Goal: Task Accomplishment & Management: Complete application form

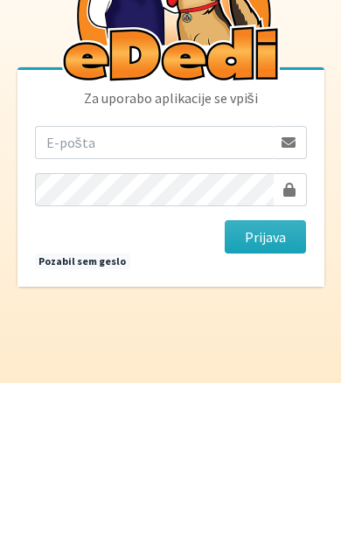
scroll to position [90, 0]
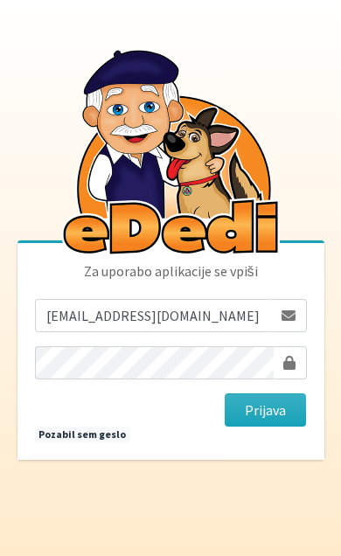
type input "[EMAIL_ADDRESS][DOMAIN_NAME]"
click at [265, 393] on button "Prijava" at bounding box center [266, 409] width 82 height 33
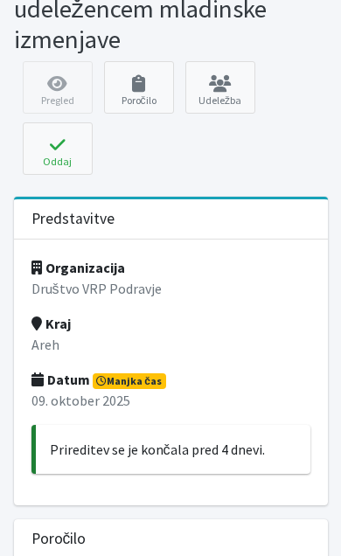
scroll to position [101, 0]
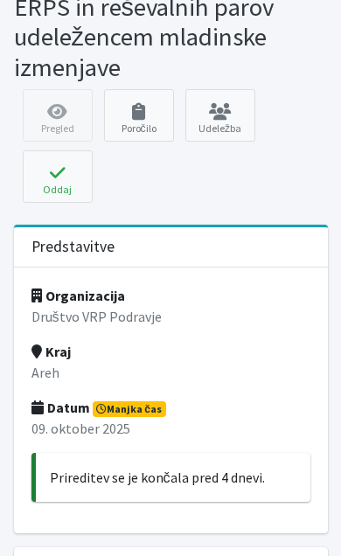
click at [135, 108] on icon at bounding box center [138, 111] width 59 height 17
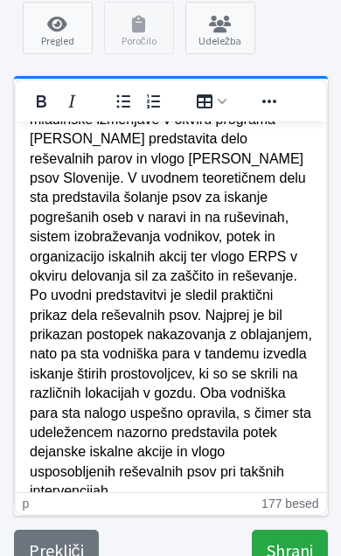
scroll to position [184, 0]
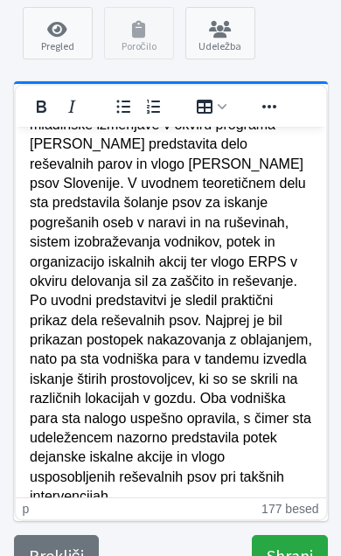
click at [299, 545] on input "Shrani" at bounding box center [290, 556] width 76 height 42
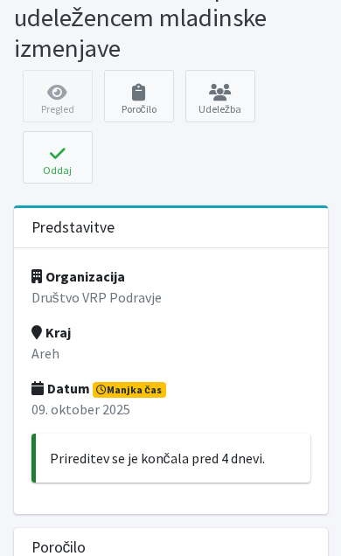
scroll to position [193, 0]
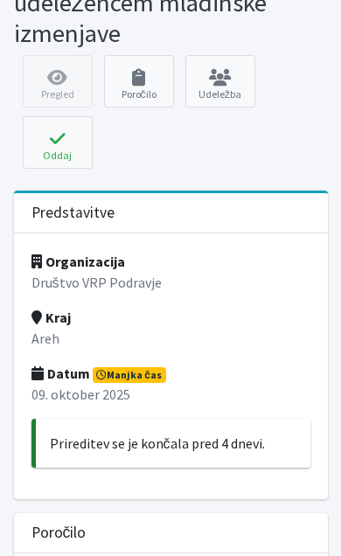
click at [161, 367] on span "Manjka čas" at bounding box center [129, 375] width 73 height 16
click at [202, 377] on div "Organizacija Društvo VRP Podravje Kraj Areh Datum Manjka čas [DATE] Prireditev …" at bounding box center [171, 366] width 314 height 266
click at [119, 394] on p "09. oktober 2025" at bounding box center [170, 394] width 279 height 21
click at [128, 396] on p "09. oktober 2025" at bounding box center [170, 394] width 279 height 21
click at [52, 80] on div "Pregled Poročilo Udeležba [GEOGRAPHIC_DATA] Oddaj prireditev × Ste prepričani, …" at bounding box center [170, 116] width 327 height 122
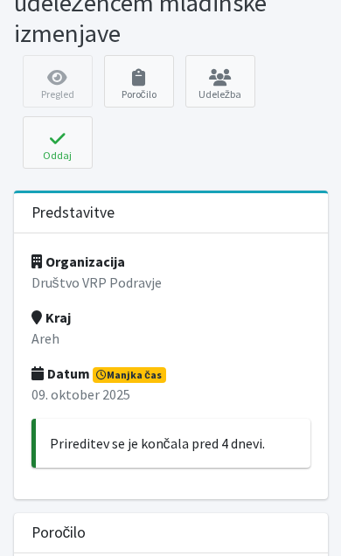
click at [211, 89] on link "Udeležba" at bounding box center [220, 81] width 70 height 52
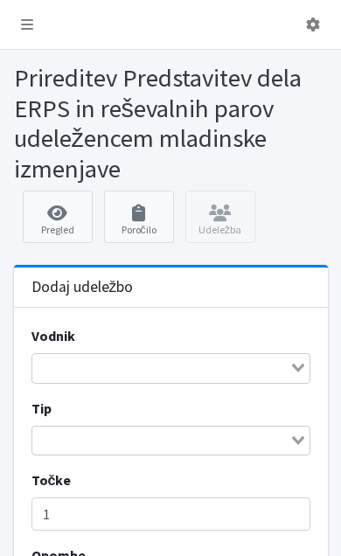
click at [287, 368] on input "Search for option" at bounding box center [160, 367] width 253 height 21
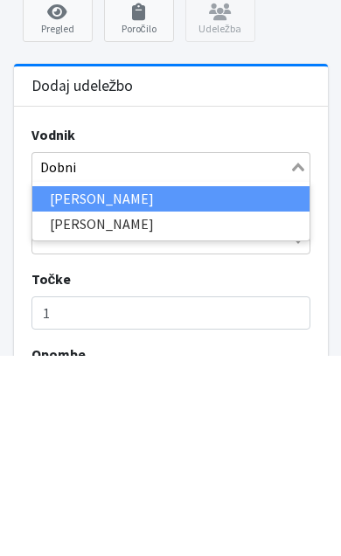
type input "Dobnik"
click at [59, 387] on li "[PERSON_NAME]" at bounding box center [170, 399] width 277 height 25
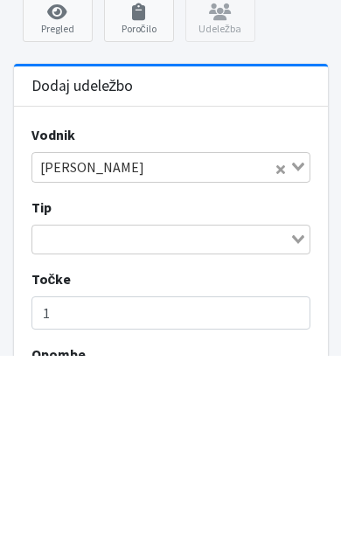
click at [58, 430] on input "Search for option" at bounding box center [160, 440] width 253 height 21
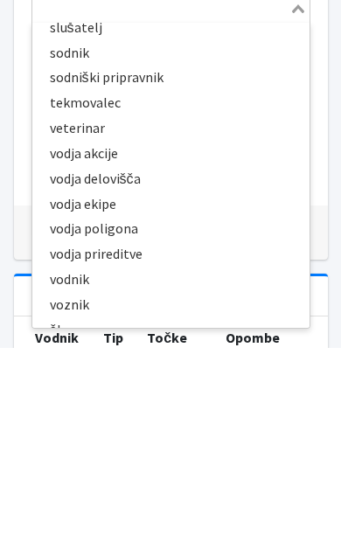
scroll to position [389, 0]
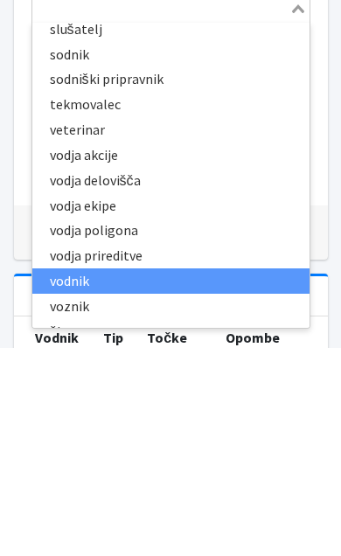
click at [85, 477] on li "vodnik" at bounding box center [170, 489] width 277 height 25
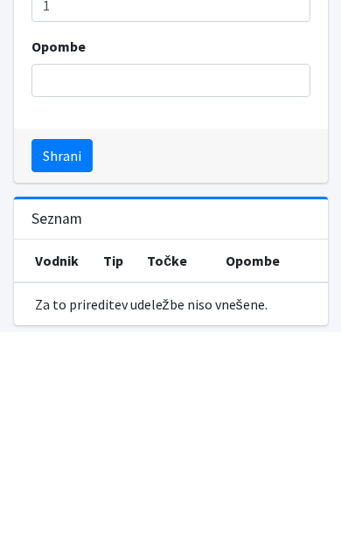
scroll to position [361, 0]
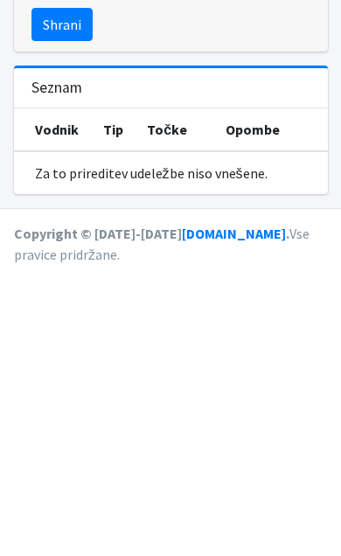
click at [64, 287] on button "Shrani" at bounding box center [61, 303] width 61 height 33
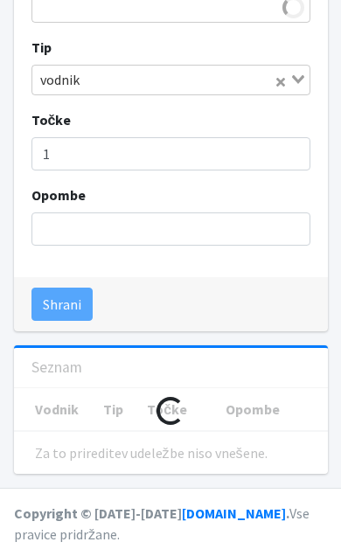
scroll to position [360, 0]
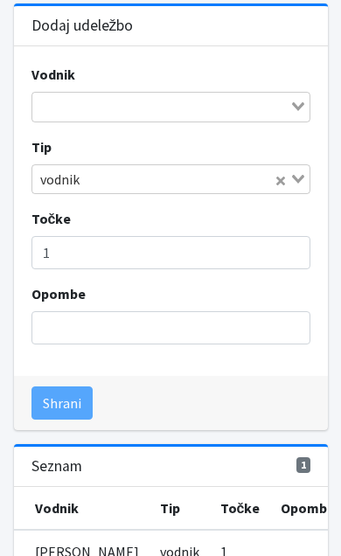
click at [59, 108] on input "Search for option" at bounding box center [160, 106] width 253 height 21
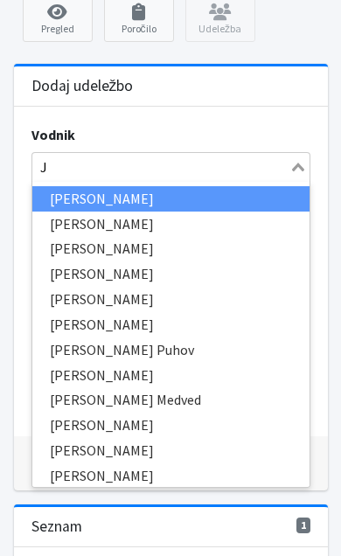
scroll to position [200, 0]
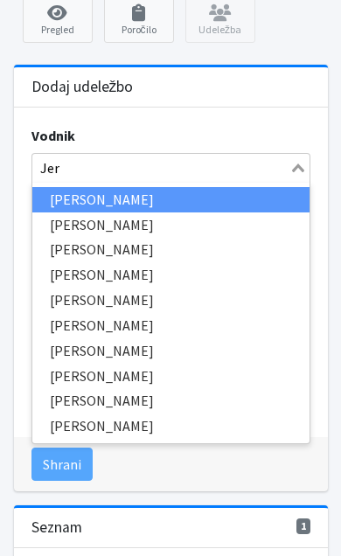
type input "Jeri"
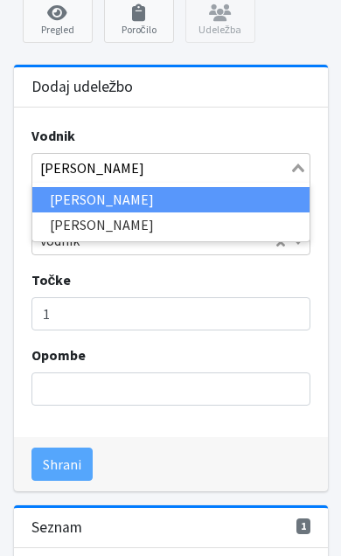
click at [52, 200] on li "[PERSON_NAME]" at bounding box center [170, 199] width 277 height 25
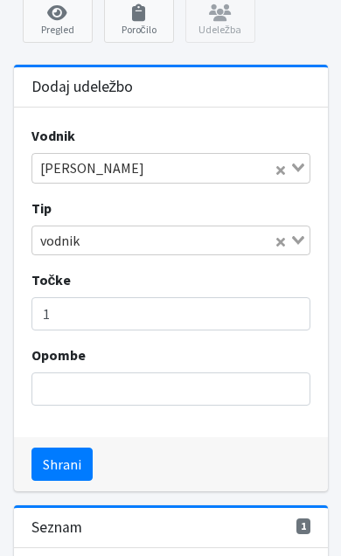
scroll to position [201, 0]
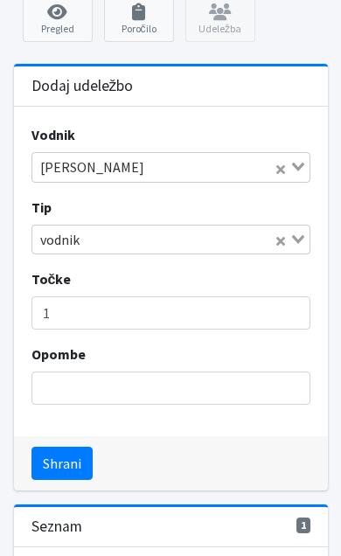
click at [60, 470] on button "Shrani" at bounding box center [61, 463] width 61 height 33
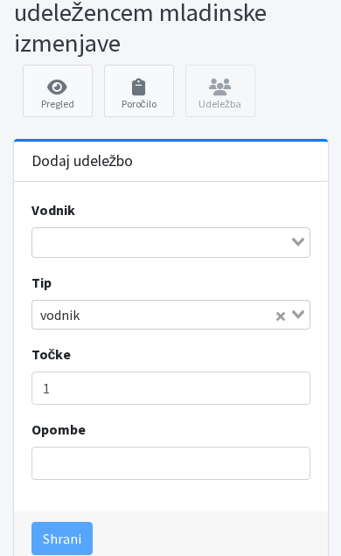
scroll to position [108, 0]
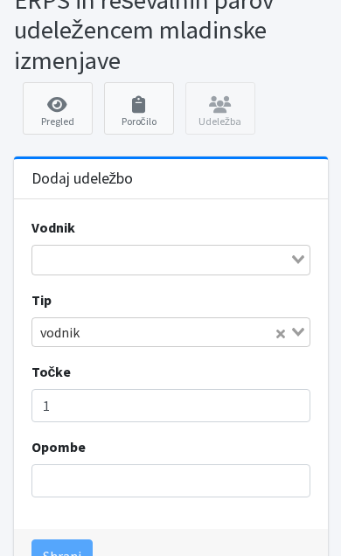
click at [130, 104] on icon at bounding box center [138, 104] width 59 height 17
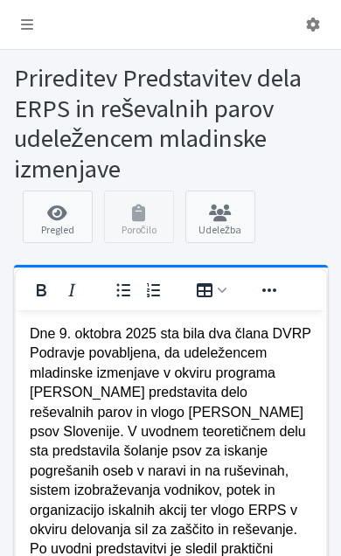
click at [44, 212] on icon at bounding box center [57, 213] width 59 height 17
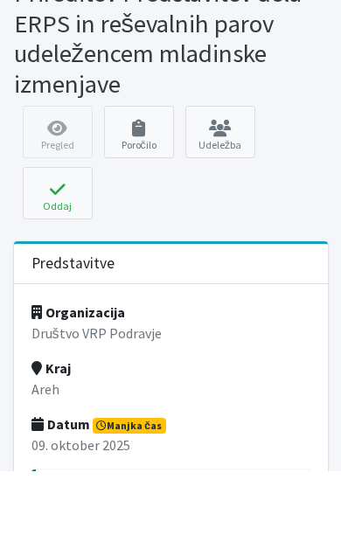
click at [138, 503] on span "Manjka čas" at bounding box center [129, 511] width 73 height 16
click at [104, 519] on p "09. oktober 2025" at bounding box center [170, 529] width 279 height 21
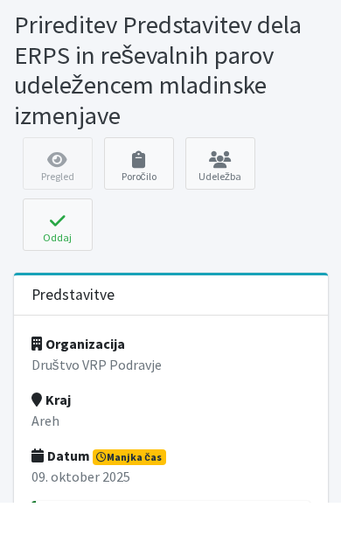
click at [50, 191] on div "Pregled Poročilo Udeležba [GEOGRAPHIC_DATA] Oddaj prireditev × Ste prepričani, …" at bounding box center [170, 252] width 327 height 122
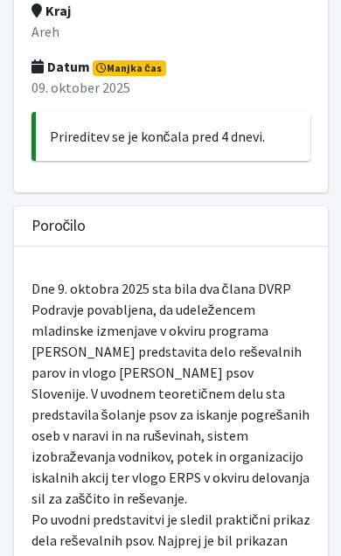
scroll to position [232, 0]
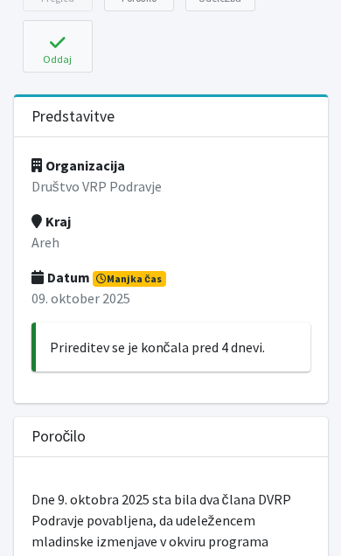
click at [52, 274] on strong "Datum" at bounding box center [60, 276] width 59 height 17
click at [58, 288] on p "09. oktober 2025" at bounding box center [170, 298] width 279 height 21
click at [63, 300] on p "09. oktober 2025" at bounding box center [170, 298] width 279 height 21
click at [37, 239] on p "Areh" at bounding box center [170, 242] width 279 height 21
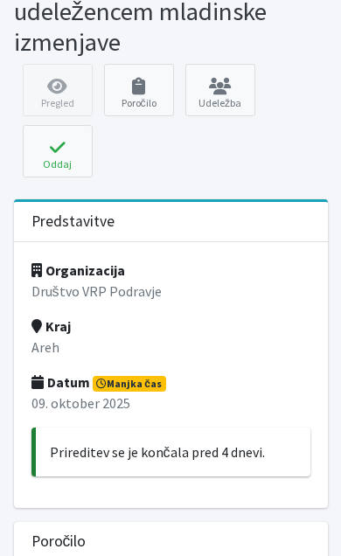
scroll to position [118, 0]
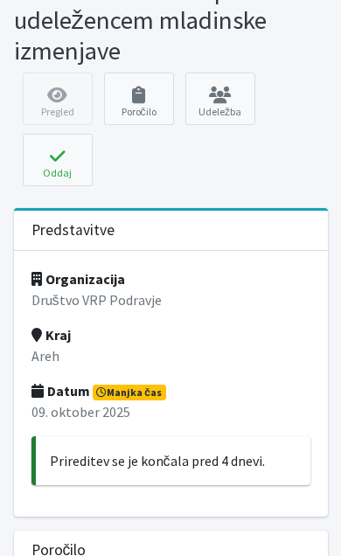
click at [277, 411] on p "09. oktober 2025" at bounding box center [170, 411] width 279 height 21
click at [134, 381] on div "Organizacija Društvo VRP Podravje Kraj Areh Datum Manjka čas 09. oktober 2025 P…" at bounding box center [171, 384] width 314 height 266
click at [147, 385] on span "Manjka čas" at bounding box center [129, 393] width 73 height 16
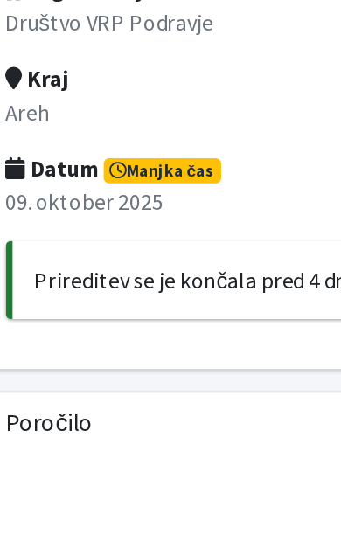
click at [121, 385] on span "Manjka čas" at bounding box center [129, 393] width 73 height 16
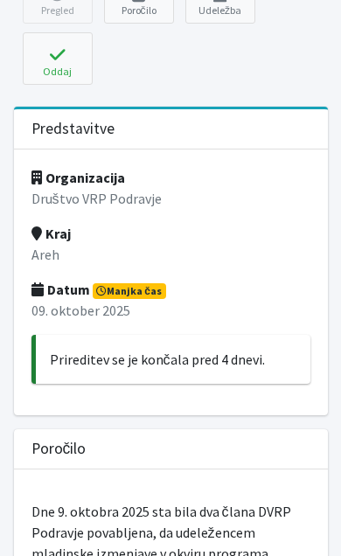
scroll to position [36, 0]
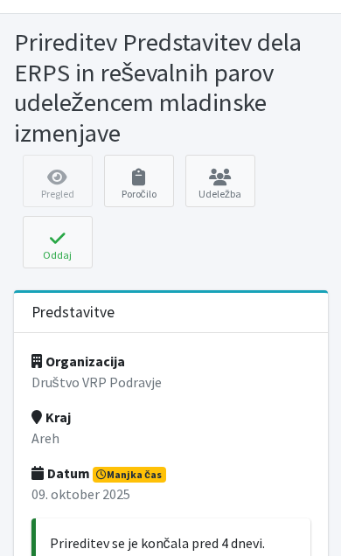
click at [135, 190] on link "Poročilo" at bounding box center [139, 181] width 70 height 52
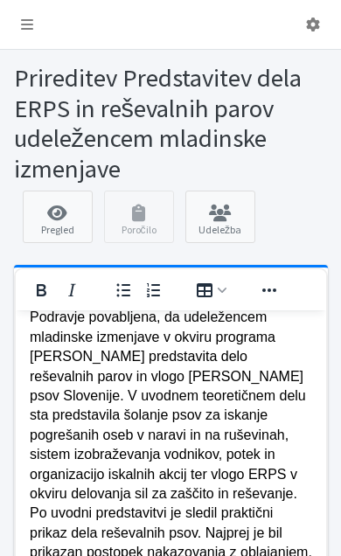
scroll to position [45, 0]
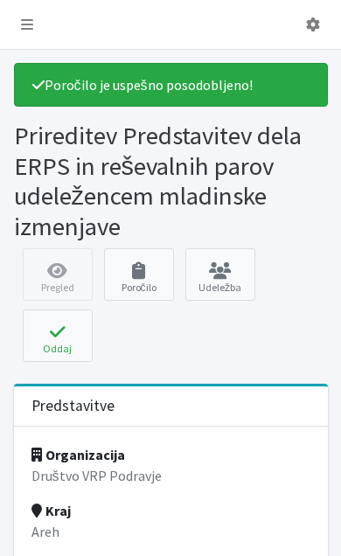
click at [245, 283] on link "Udeležba" at bounding box center [220, 274] width 70 height 52
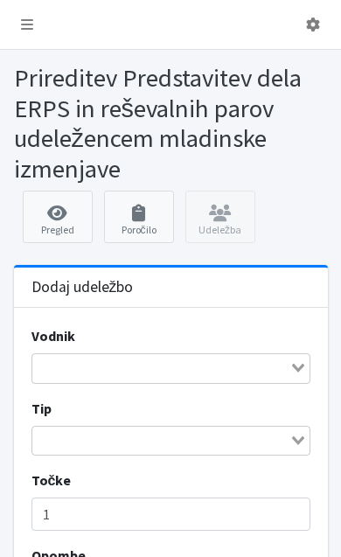
click at [51, 214] on icon at bounding box center [57, 213] width 59 height 17
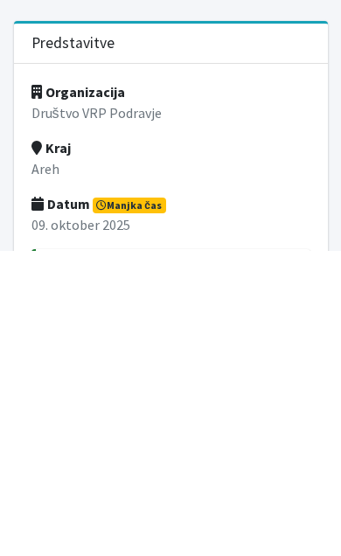
scroll to position [63, 0]
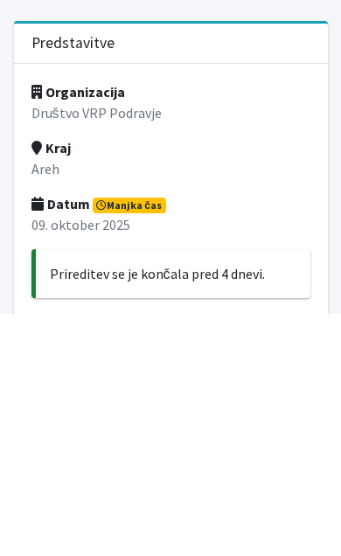
click at [106, 442] on icon at bounding box center [101, 447] width 10 height 10
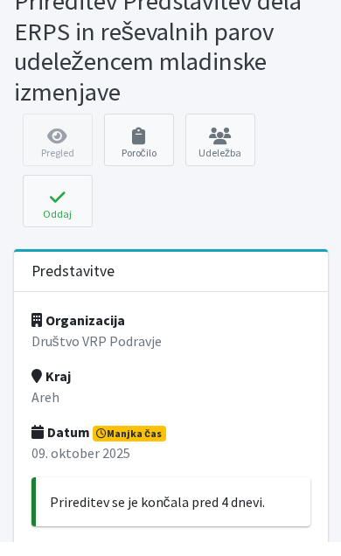
scroll to position [49, 0]
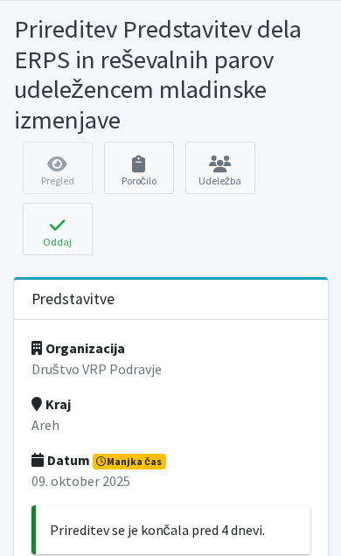
click at [53, 165] on div "Pregled Poročilo Udeležba [GEOGRAPHIC_DATA] Oddaj prireditev × Ste prepričani, …" at bounding box center [170, 203] width 327 height 122
click at [137, 163] on icon at bounding box center [138, 164] width 59 height 17
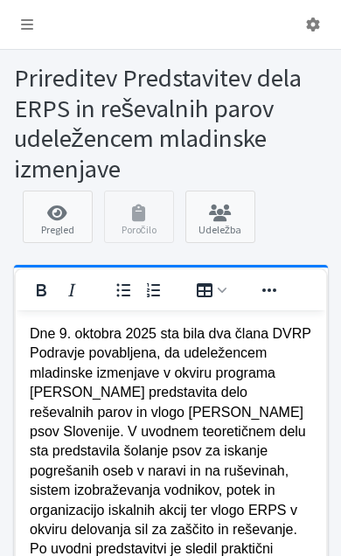
click at [238, 224] on link "Udeležba" at bounding box center [220, 217] width 70 height 52
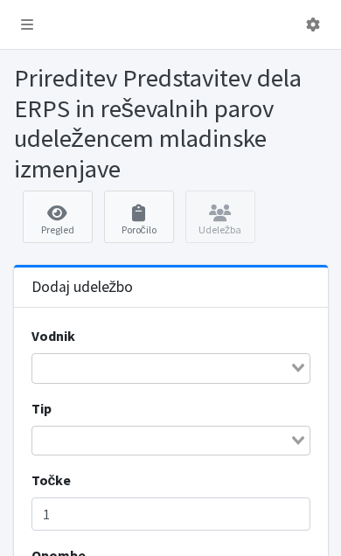
click at [66, 220] on link "Pregled" at bounding box center [58, 217] width 70 height 52
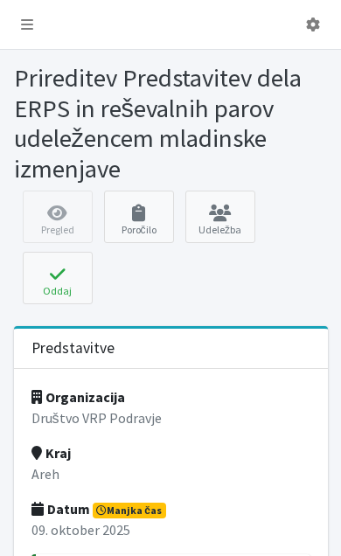
click at [237, 469] on p "Areh" at bounding box center [170, 473] width 279 height 21
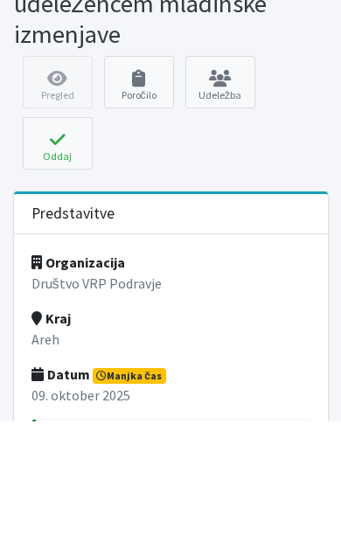
click at [142, 519] on p "09. oktober 2025" at bounding box center [170, 529] width 279 height 21
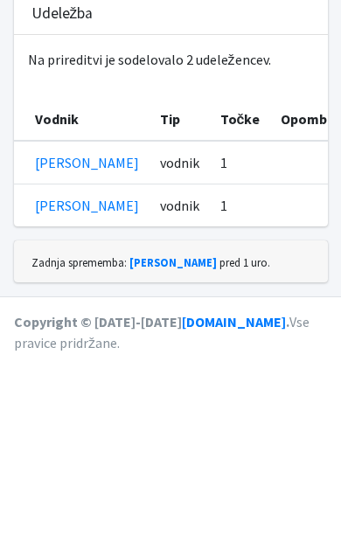
scroll to position [1143, 0]
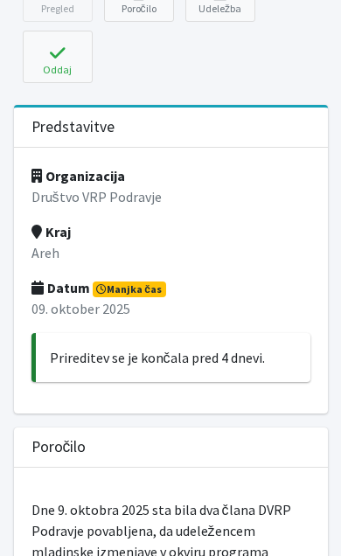
scroll to position [153, 0]
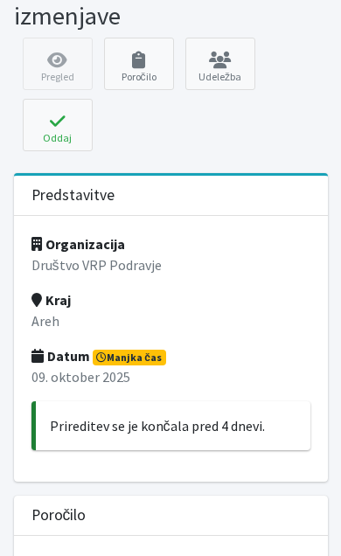
click at [147, 357] on span "Manjka čas" at bounding box center [129, 358] width 73 height 16
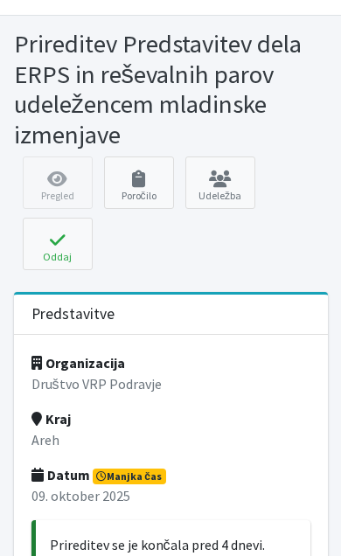
scroll to position [0, 0]
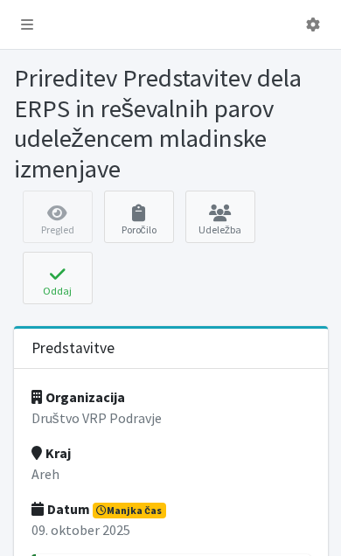
click at [52, 218] on div "Pregled Poročilo Udeležba [GEOGRAPHIC_DATA] Oddaj prireditev × Ste prepričani, …" at bounding box center [170, 252] width 327 height 122
click at [318, 31] on icon at bounding box center [313, 24] width 14 height 14
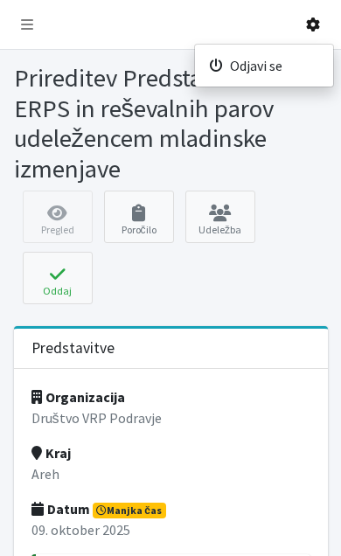
click at [318, 197] on div "Pregled Poročilo Udeležba [GEOGRAPHIC_DATA] Oddaj prireditev × Ste prepričani, …" at bounding box center [170, 252] width 327 height 122
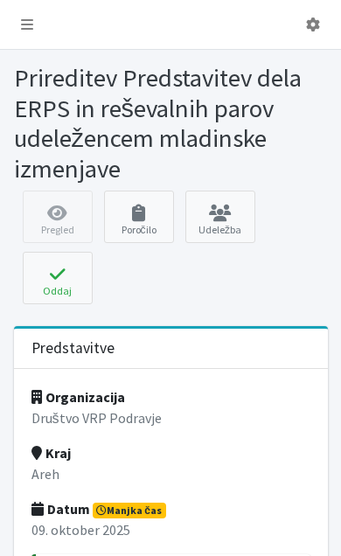
click at [23, 24] on icon at bounding box center [27, 24] width 12 height 14
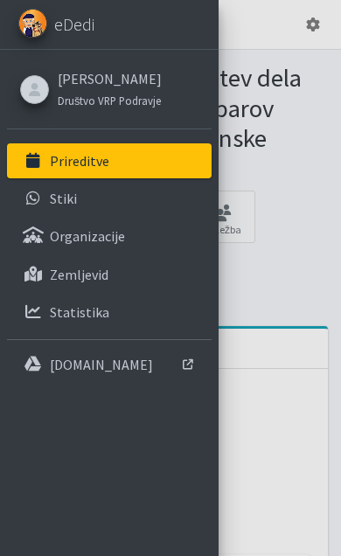
click at [314, 217] on div at bounding box center [170, 278] width 341 height 556
